Goal: Task Accomplishment & Management: Complete application form

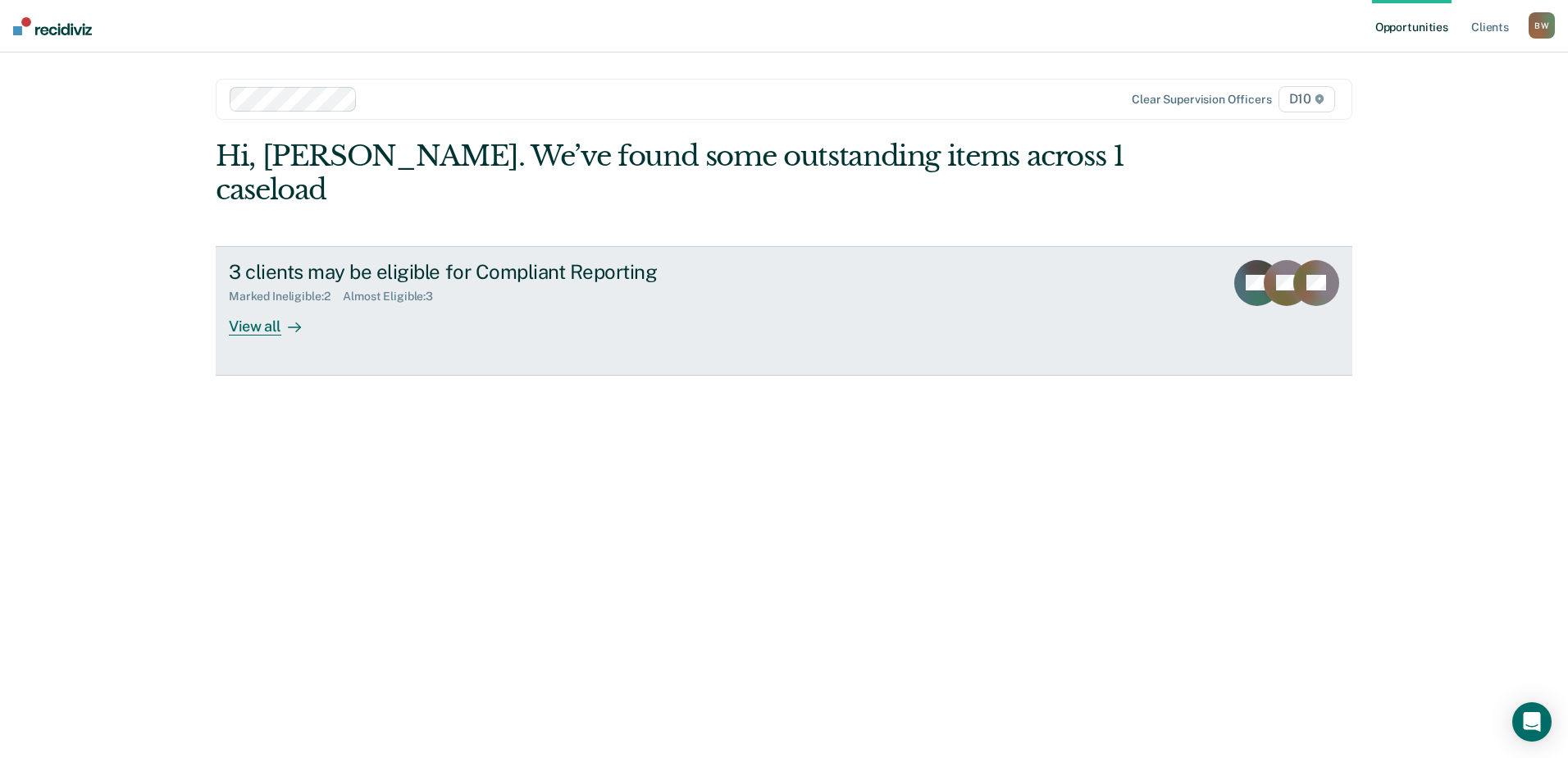
click at [265, 304] on div "View all" at bounding box center [275, 320] width 92 height 32
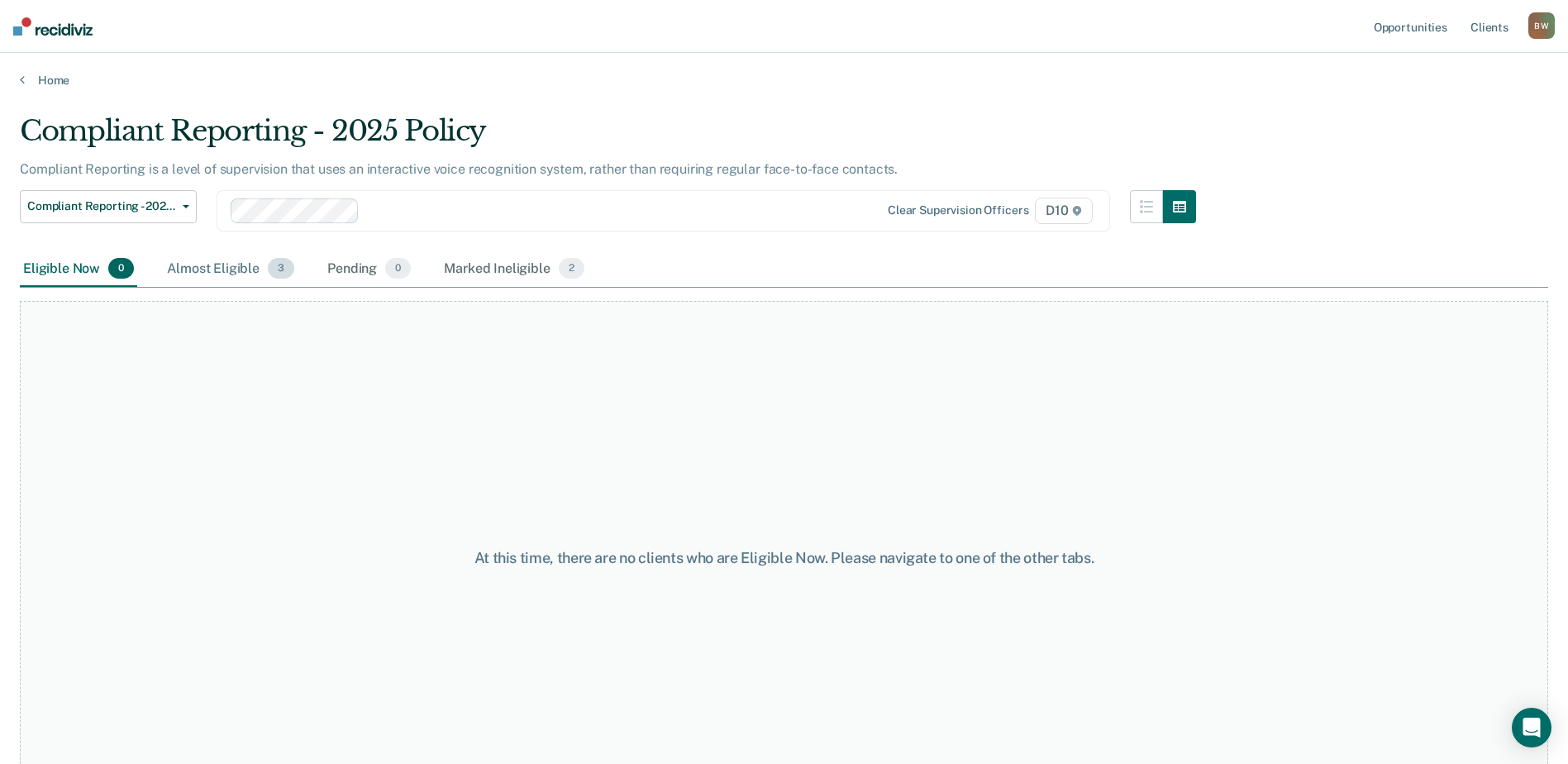
click at [252, 273] on div "Almost Eligible 3" at bounding box center [230, 269] width 134 height 36
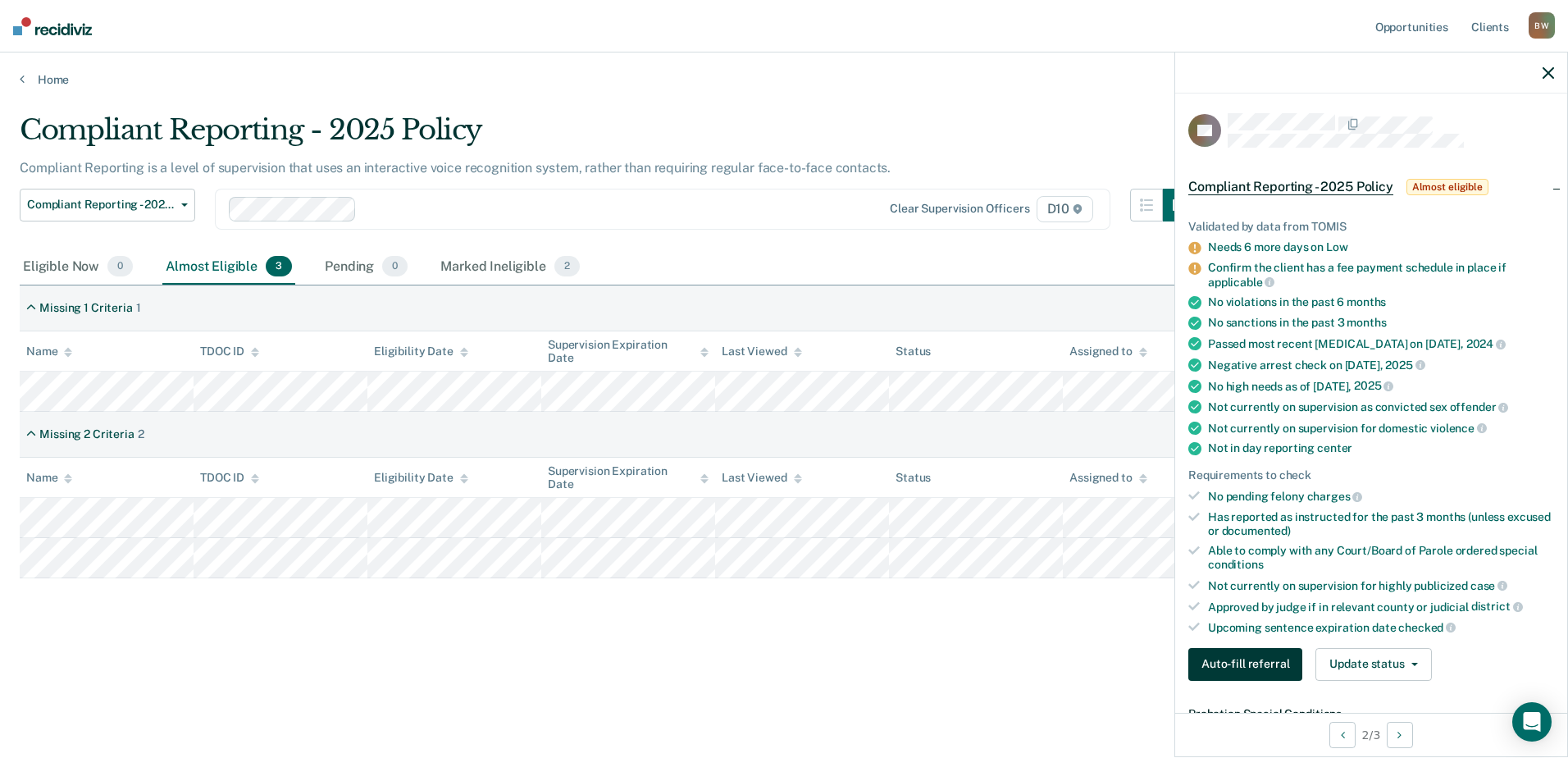
click at [1241, 674] on button "Auto-fill referral" at bounding box center [1245, 664] width 114 height 33
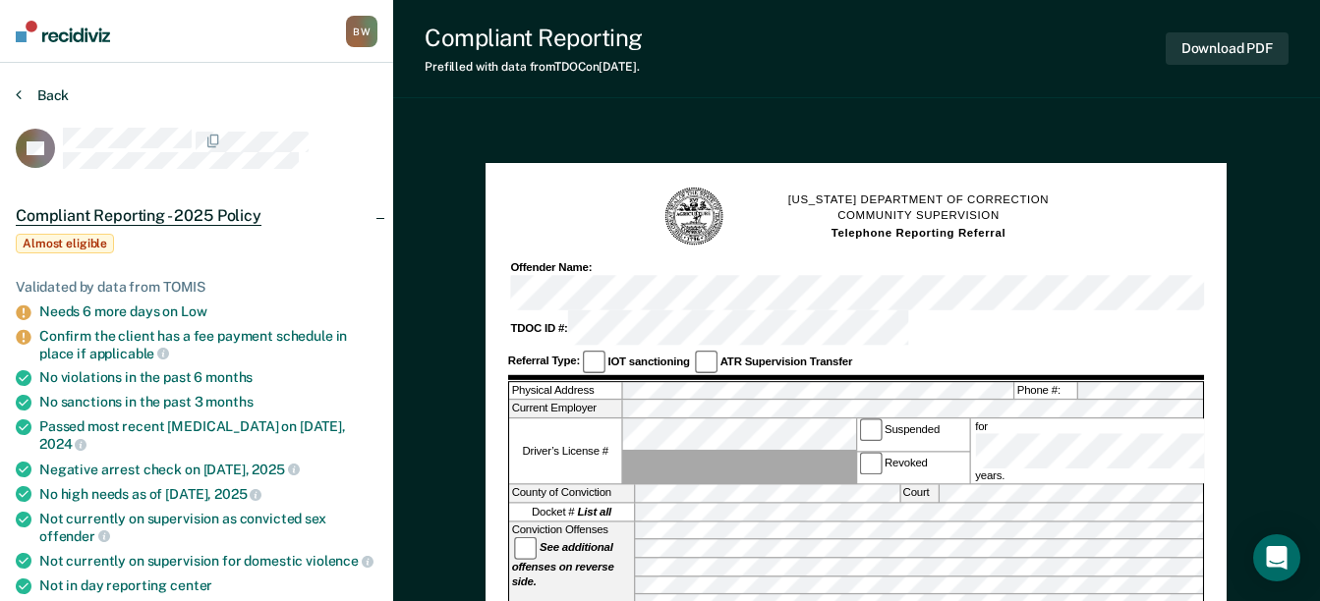
click at [47, 90] on button "Back" at bounding box center [42, 95] width 53 height 18
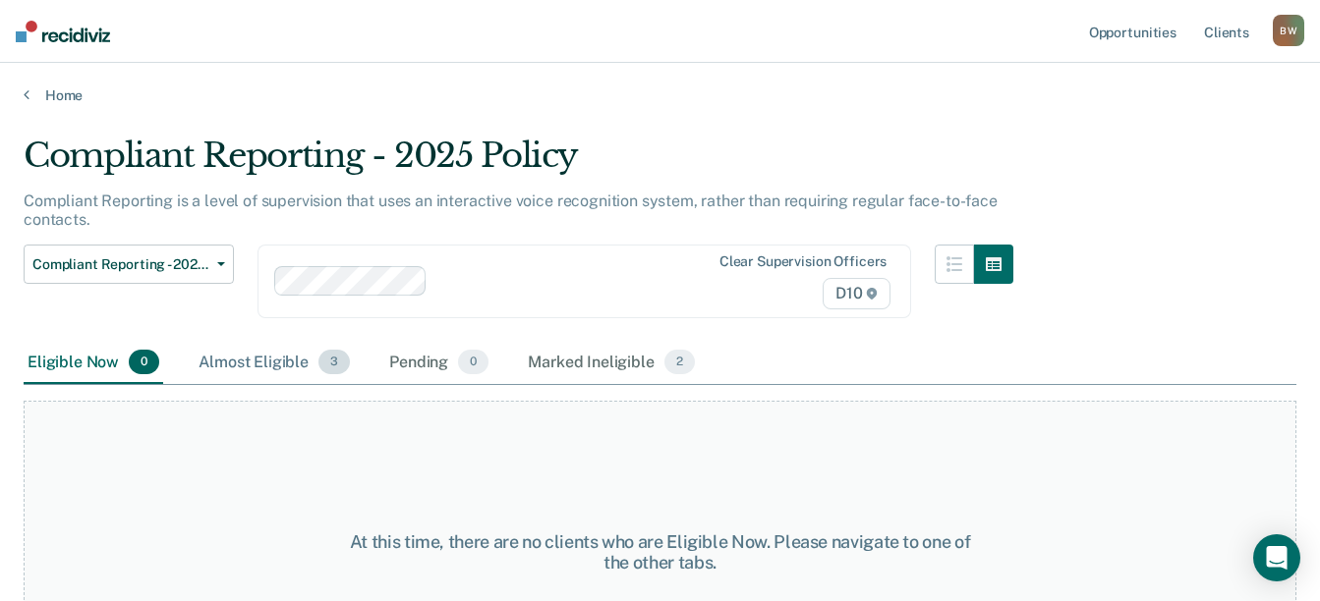
click at [259, 362] on div "Almost Eligible 3" at bounding box center [274, 363] width 159 height 43
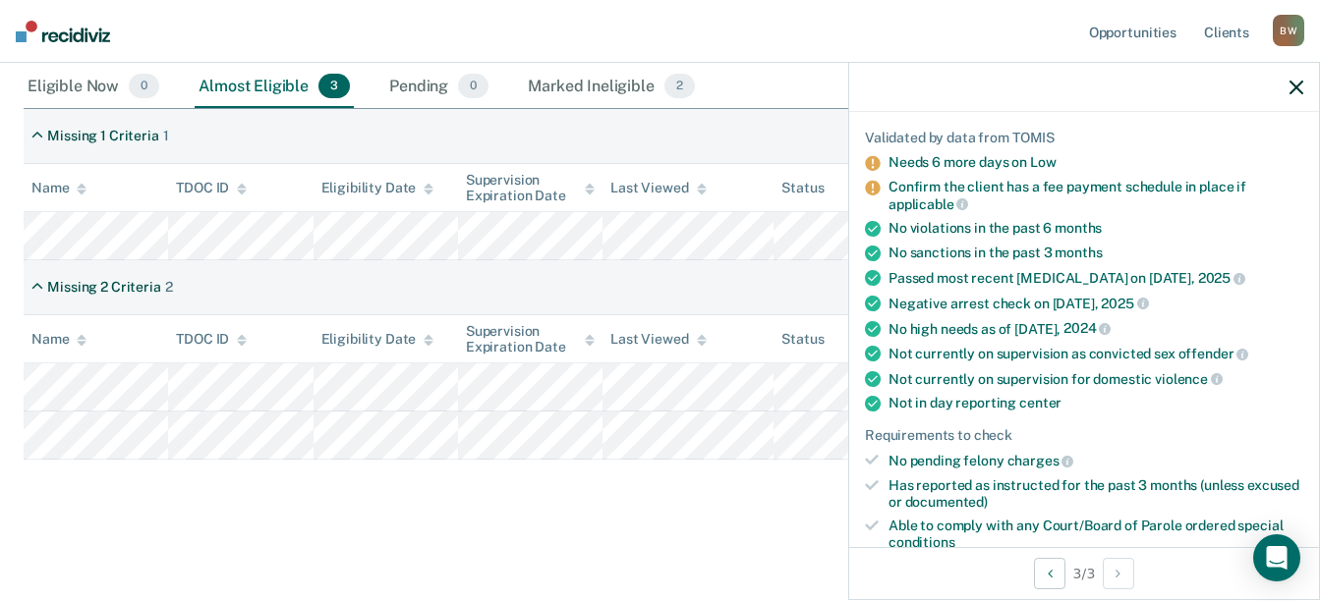
scroll to position [393, 0]
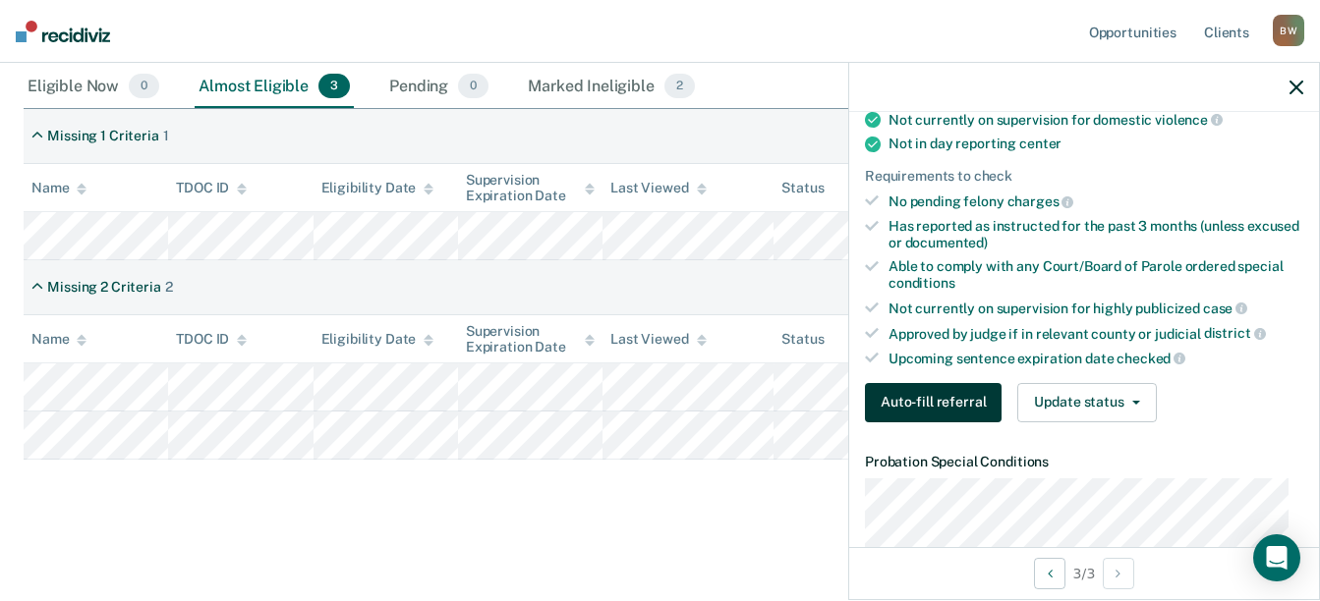
click at [935, 418] on button "Auto-fill referral" at bounding box center [933, 402] width 137 height 39
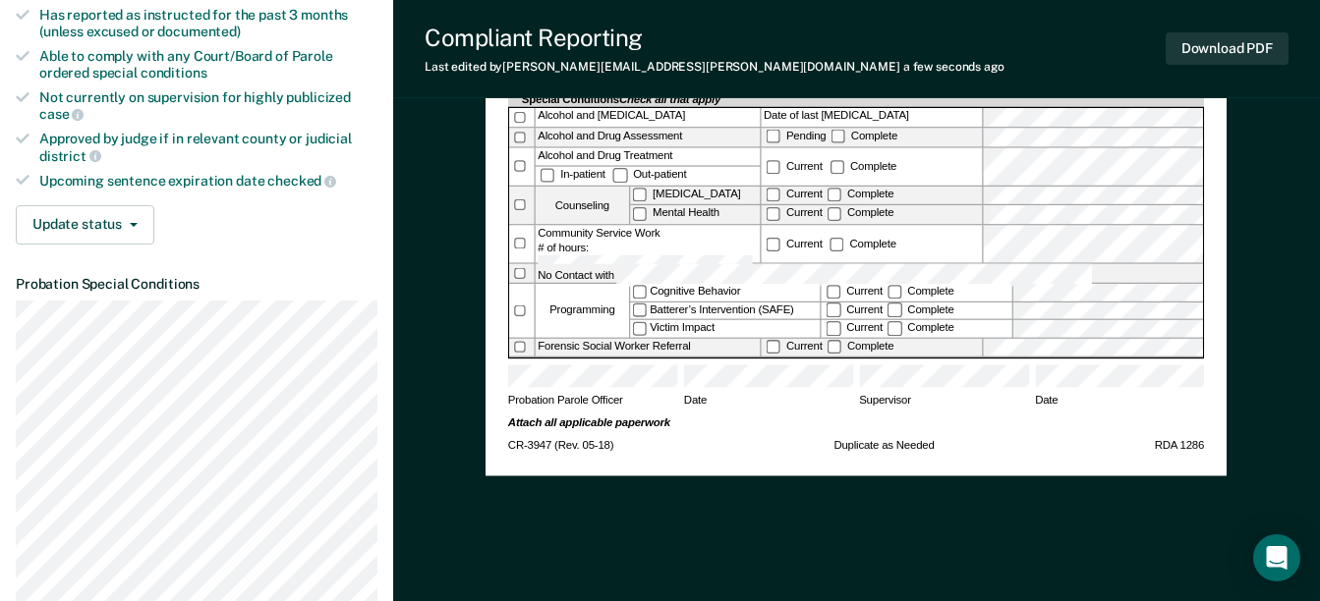
scroll to position [688, 0]
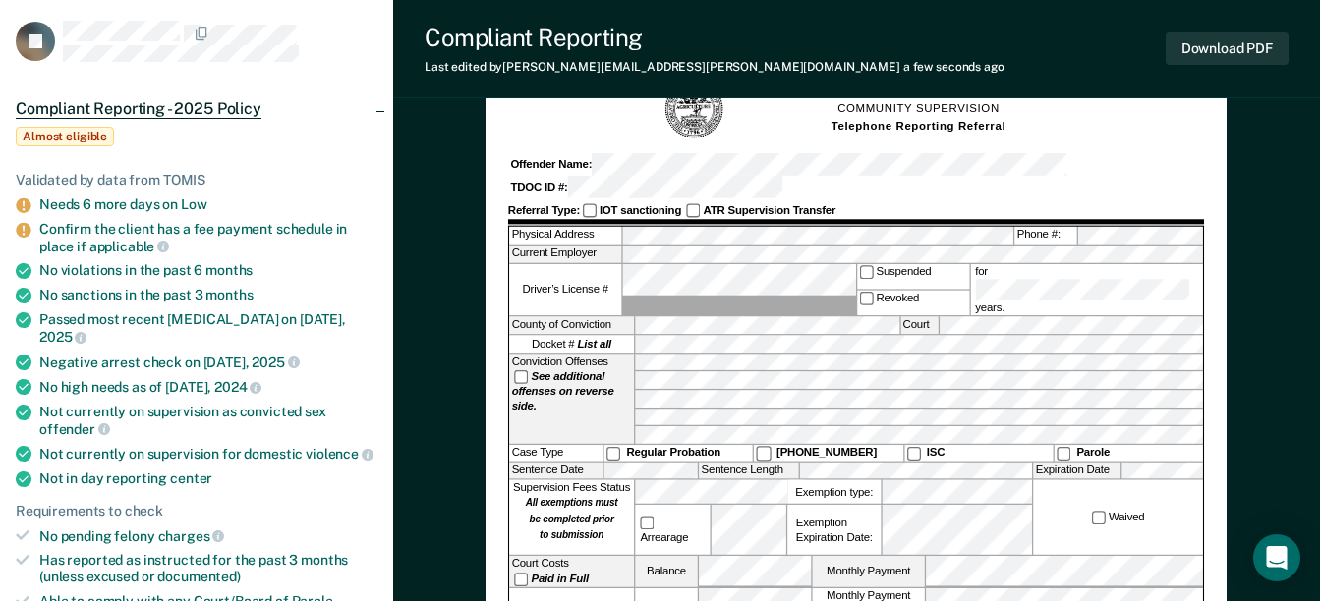
scroll to position [0, 0]
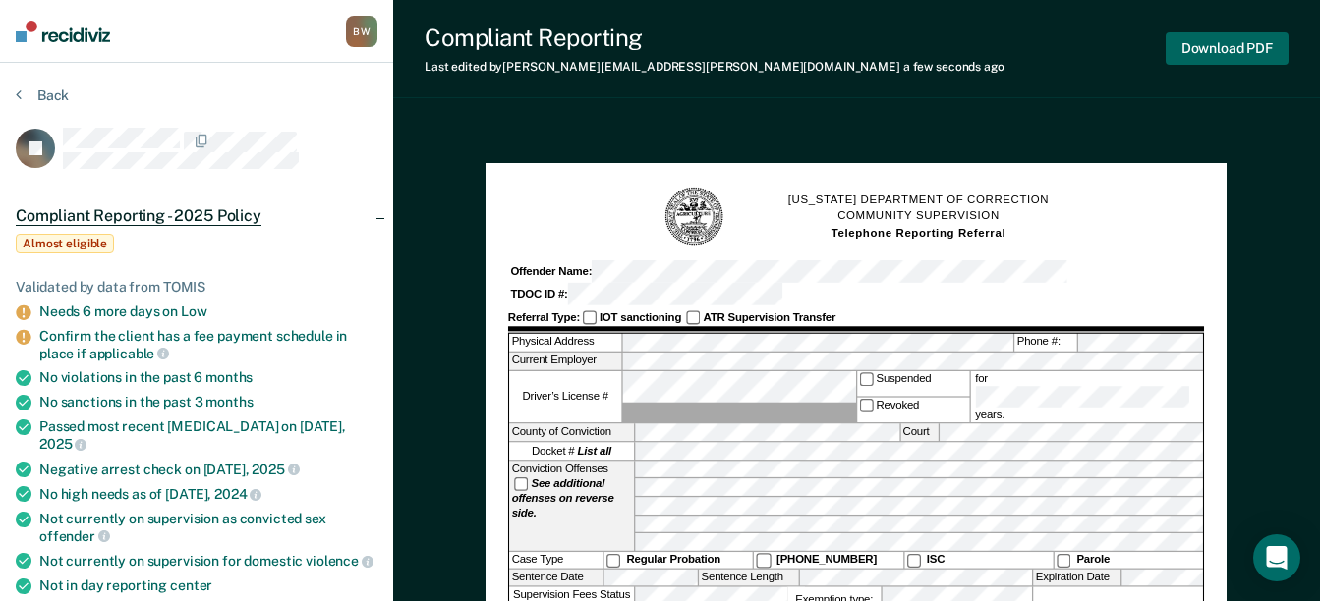
click at [1264, 45] on button "Download PDF" at bounding box center [1227, 48] width 123 height 32
